Goal: Find specific page/section: Find specific page/section

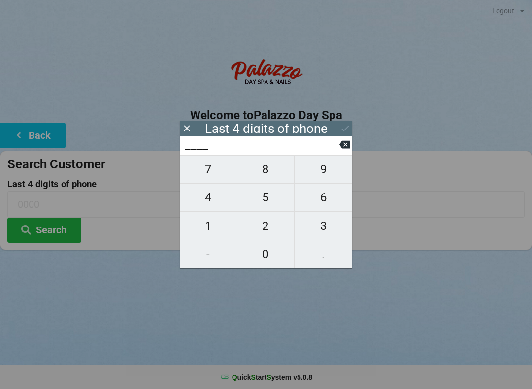
click at [207, 201] on span "4" at bounding box center [208, 197] width 57 height 21
type input "4___"
click at [265, 255] on span "0" at bounding box center [265, 254] width 57 height 21
type input "40__"
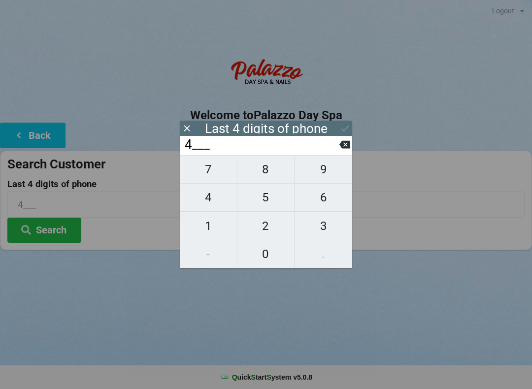
type input "40__"
click at [200, 225] on span "1" at bounding box center [208, 226] width 57 height 21
type input "401_"
click at [338, 147] on input "401_" at bounding box center [262, 145] width 156 height 16
click at [347, 149] on icon at bounding box center [344, 145] width 10 height 8
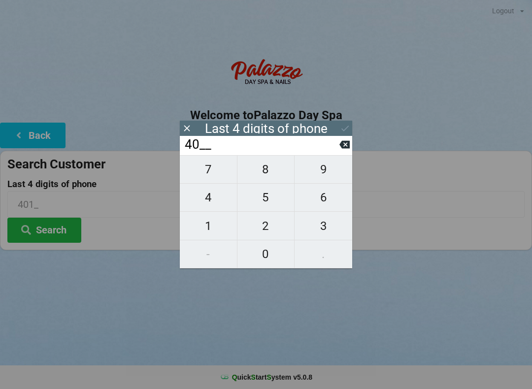
click at [349, 149] on icon at bounding box center [344, 145] width 10 height 8
click at [346, 150] on icon at bounding box center [344, 144] width 10 height 10
type input "____"
click at [267, 248] on span "0" at bounding box center [265, 254] width 57 height 21
type input "0___"
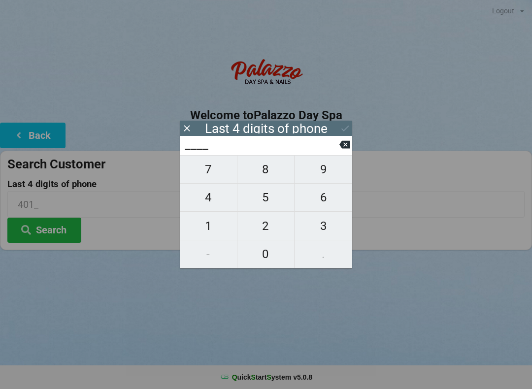
type input "0___"
click at [316, 175] on span "9" at bounding box center [324, 169] width 58 height 21
type input "09__"
click at [313, 226] on span "3" at bounding box center [324, 226] width 58 height 21
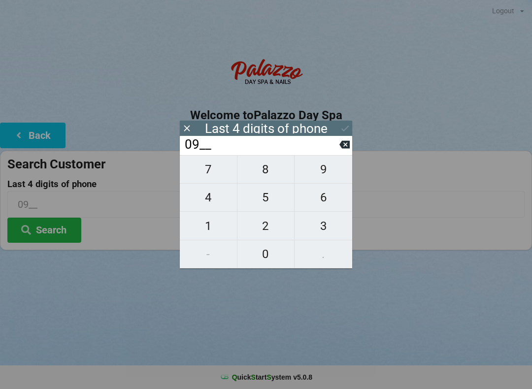
type input "093_"
click at [204, 194] on span "4" at bounding box center [208, 197] width 57 height 21
type input "0934"
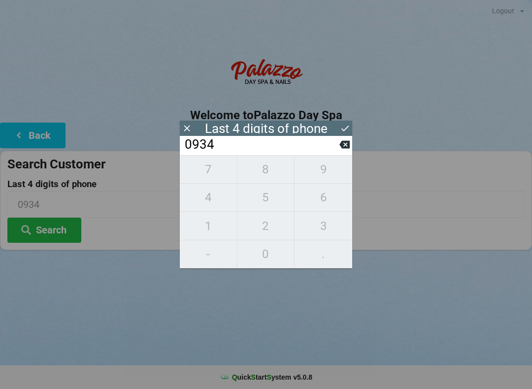
click at [343, 129] on icon at bounding box center [345, 128] width 10 height 10
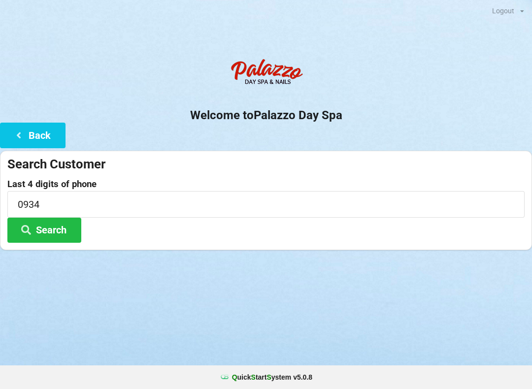
click at [32, 225] on icon at bounding box center [26, 229] width 12 height 8
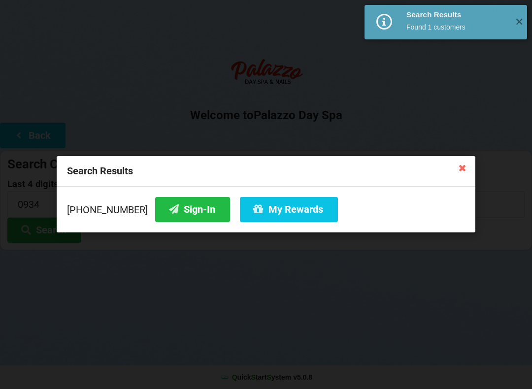
click at [162, 203] on button "Sign-In" at bounding box center [192, 209] width 75 height 25
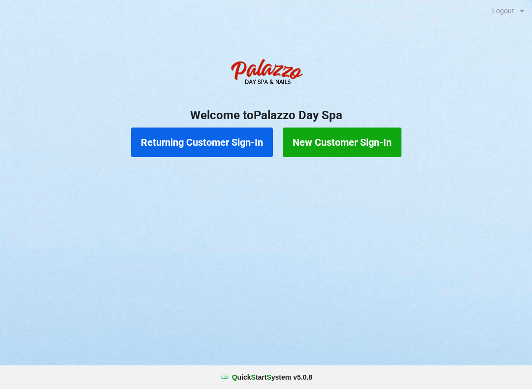
click at [236, 153] on button "Returning Customer Sign-In" at bounding box center [202, 143] width 142 height 30
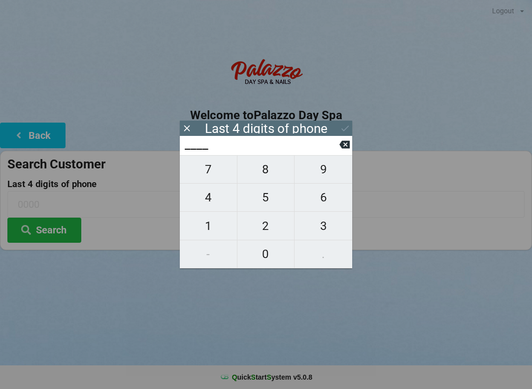
click at [269, 257] on span "0" at bounding box center [265, 254] width 57 height 21
type input "0___"
click at [213, 174] on span "7" at bounding box center [208, 169] width 57 height 21
type input "07__"
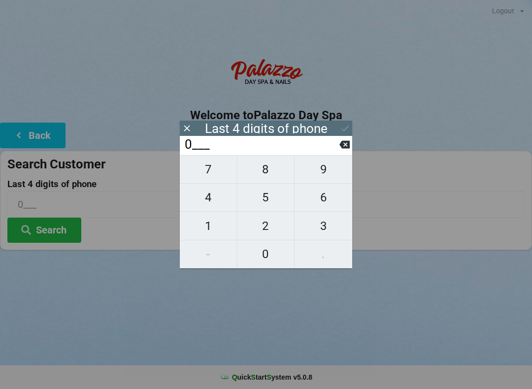
type input "07__"
click at [328, 173] on span "9" at bounding box center [324, 169] width 58 height 21
type input "079_"
click at [266, 231] on span "2" at bounding box center [265, 226] width 57 height 21
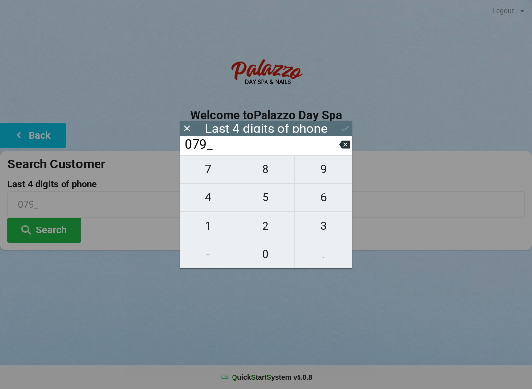
type input "0792"
click at [67, 228] on button "Search" at bounding box center [44, 230] width 74 height 25
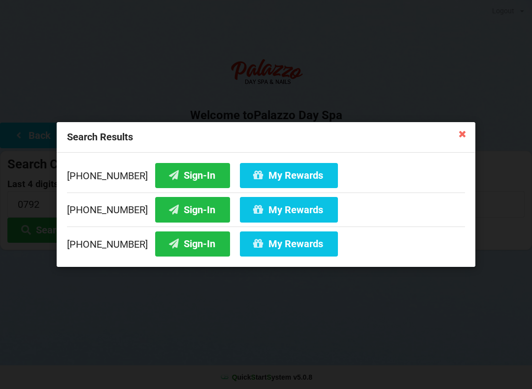
click at [189, 207] on button "Sign-In" at bounding box center [192, 209] width 75 height 25
